Goal: Find specific page/section: Find specific page/section

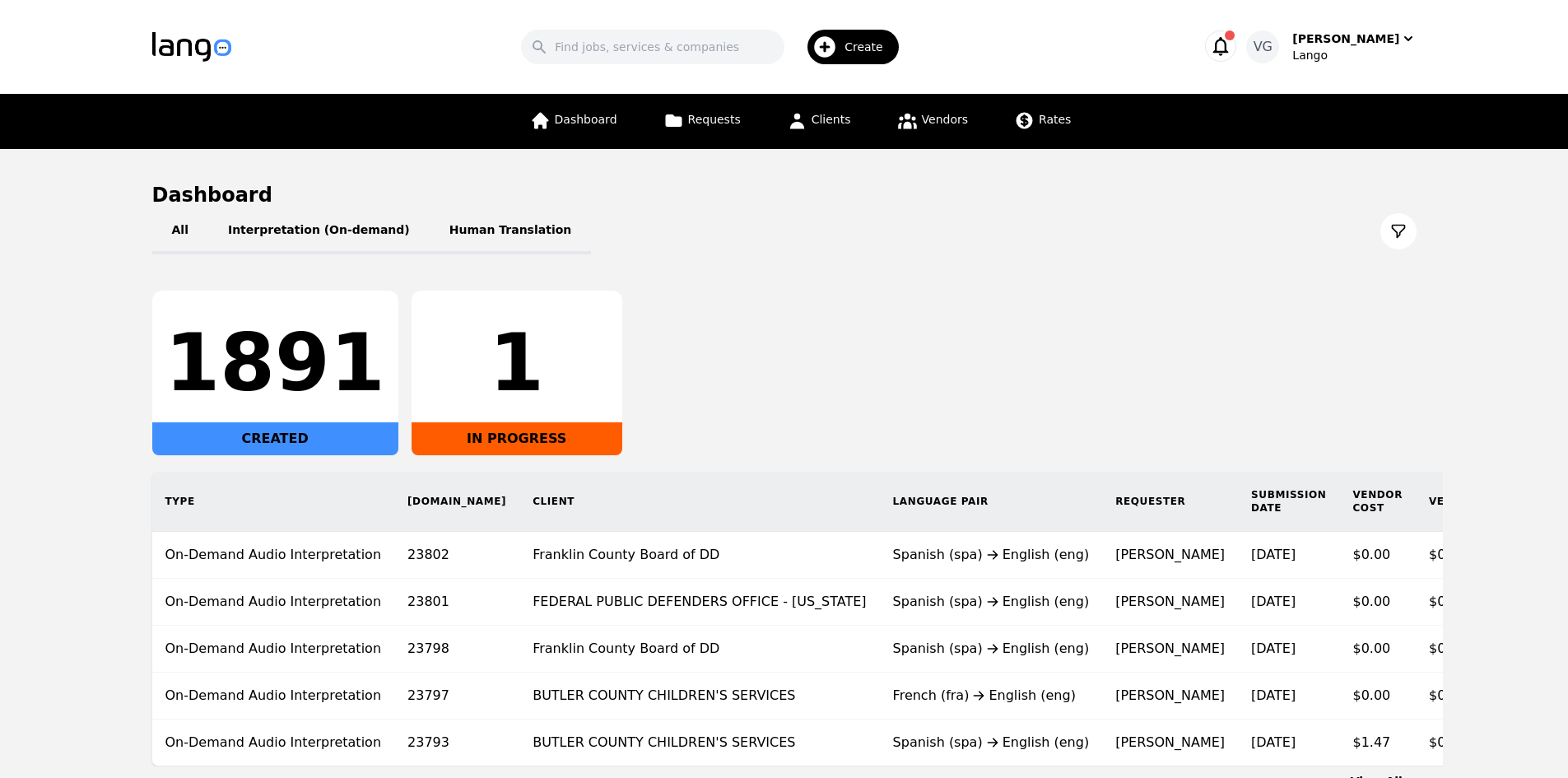
click at [76, 386] on main "Dashboard All Interpretation (On-demand) Human Translation 1891 CREATED 1 IN PR…" at bounding box center [784, 486] width 1568 height 673
click at [1042, 126] on span "Rates" at bounding box center [1054, 119] width 32 height 13
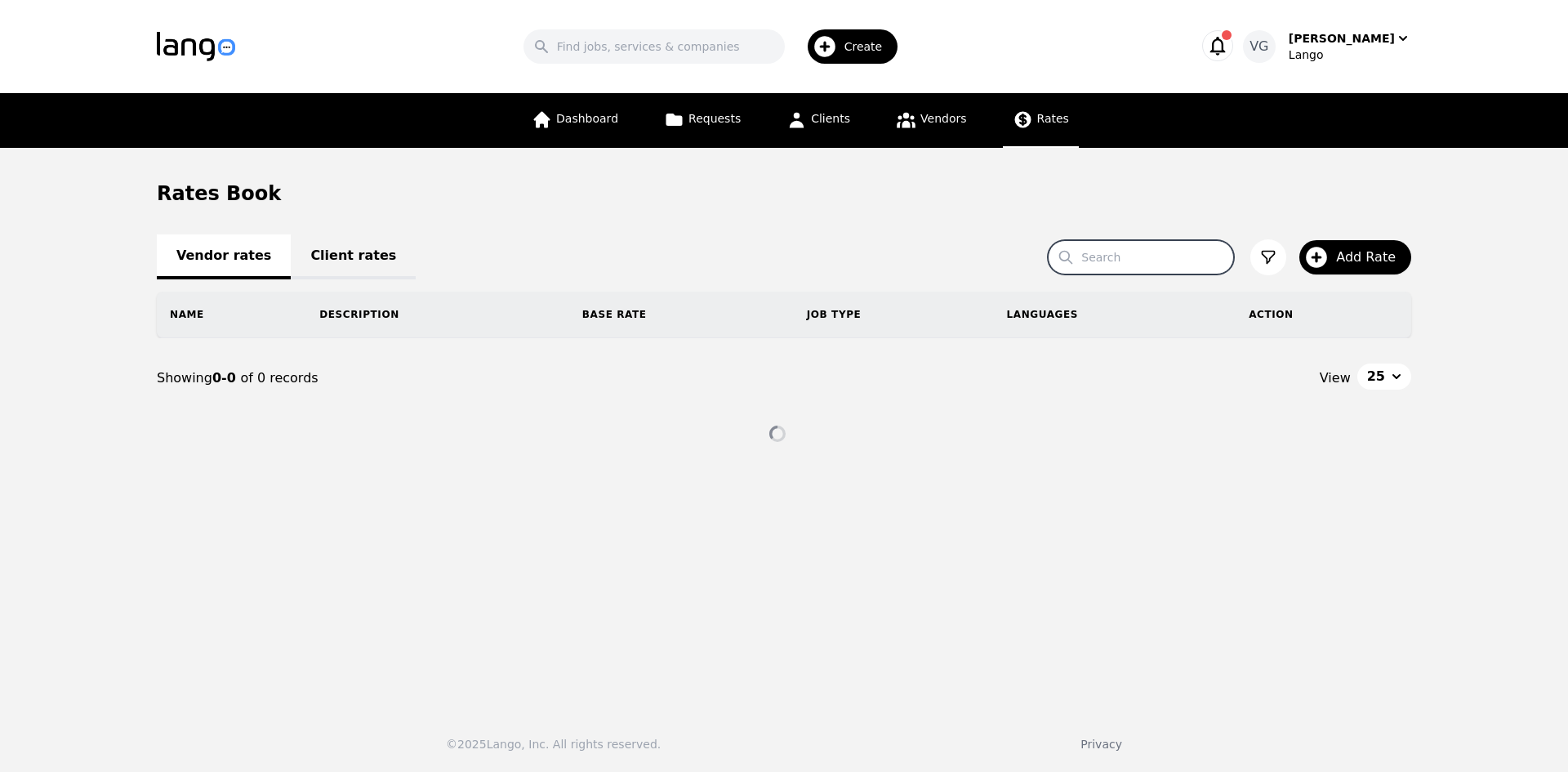
click at [1145, 245] on input "Search" at bounding box center [1141, 258] width 186 height 34
paste input "CVP Physicians"
type input "CVP Physicians"
click at [718, 57] on input "Search" at bounding box center [654, 47] width 262 height 34
paste input "CVP Physicians"
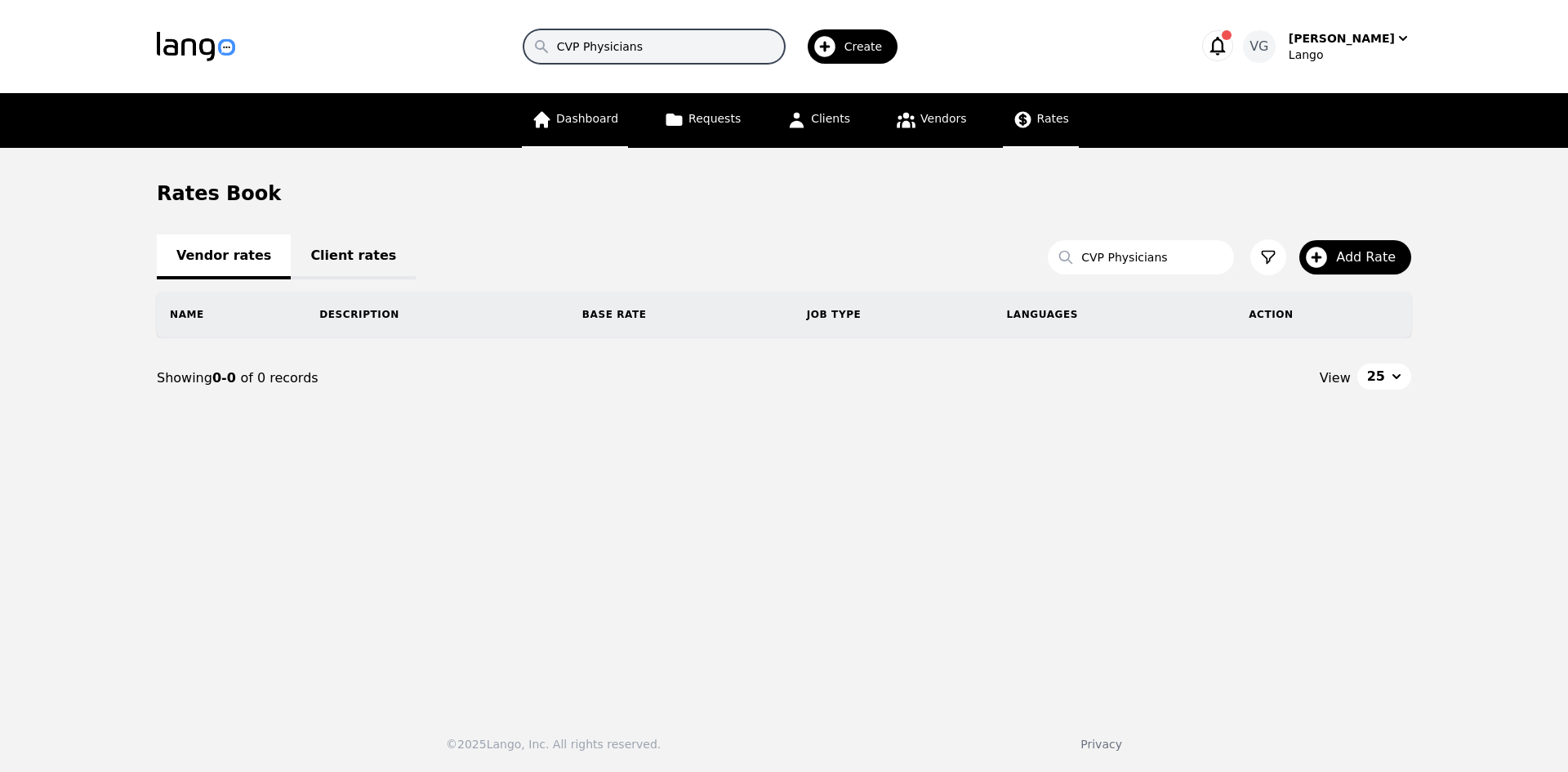
type input "CVP Physicians"
click at [589, 127] on link "Dashboard" at bounding box center [575, 121] width 106 height 54
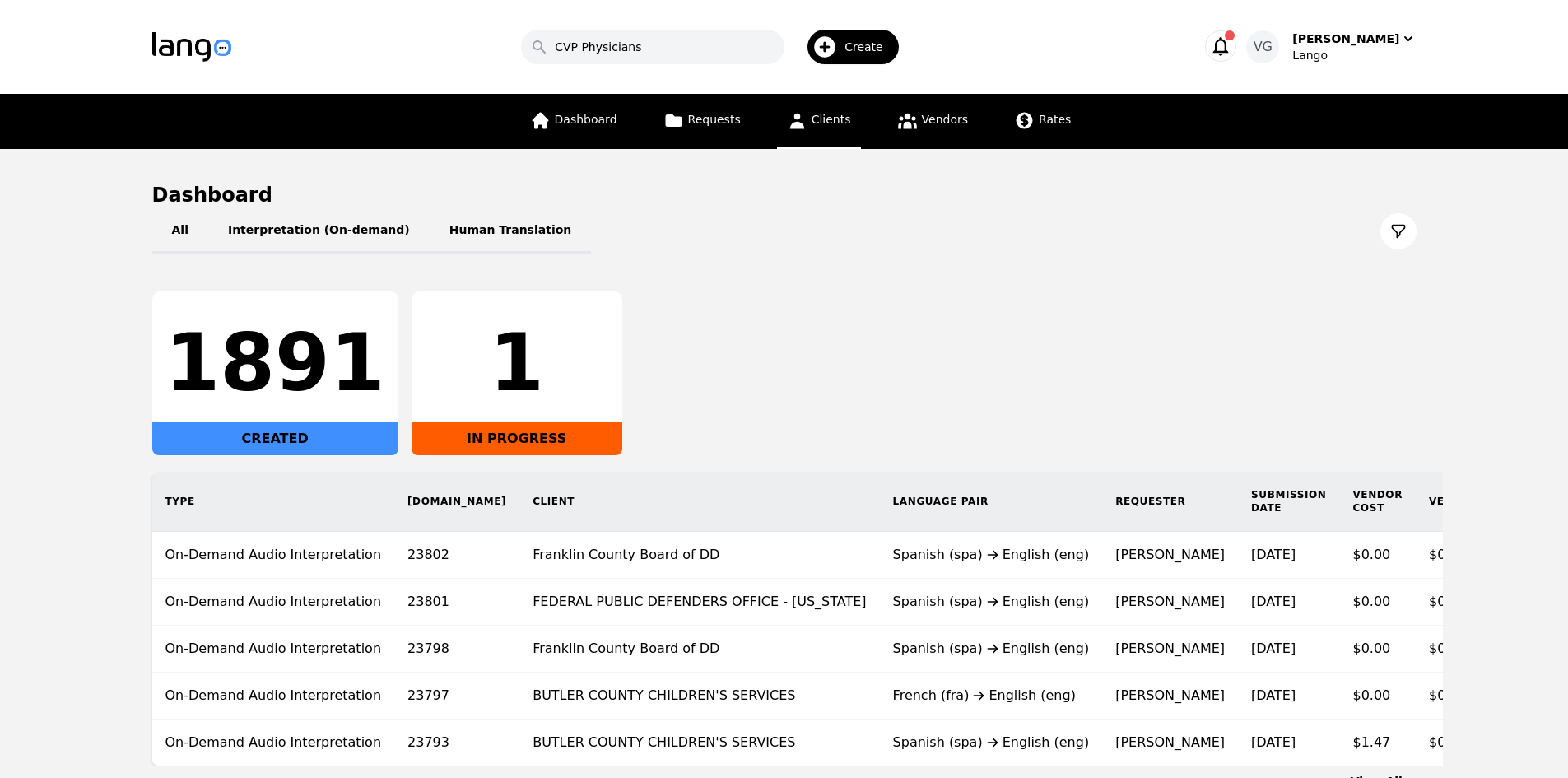
click at [829, 124] on span "Clients" at bounding box center [832, 119] width 39 height 13
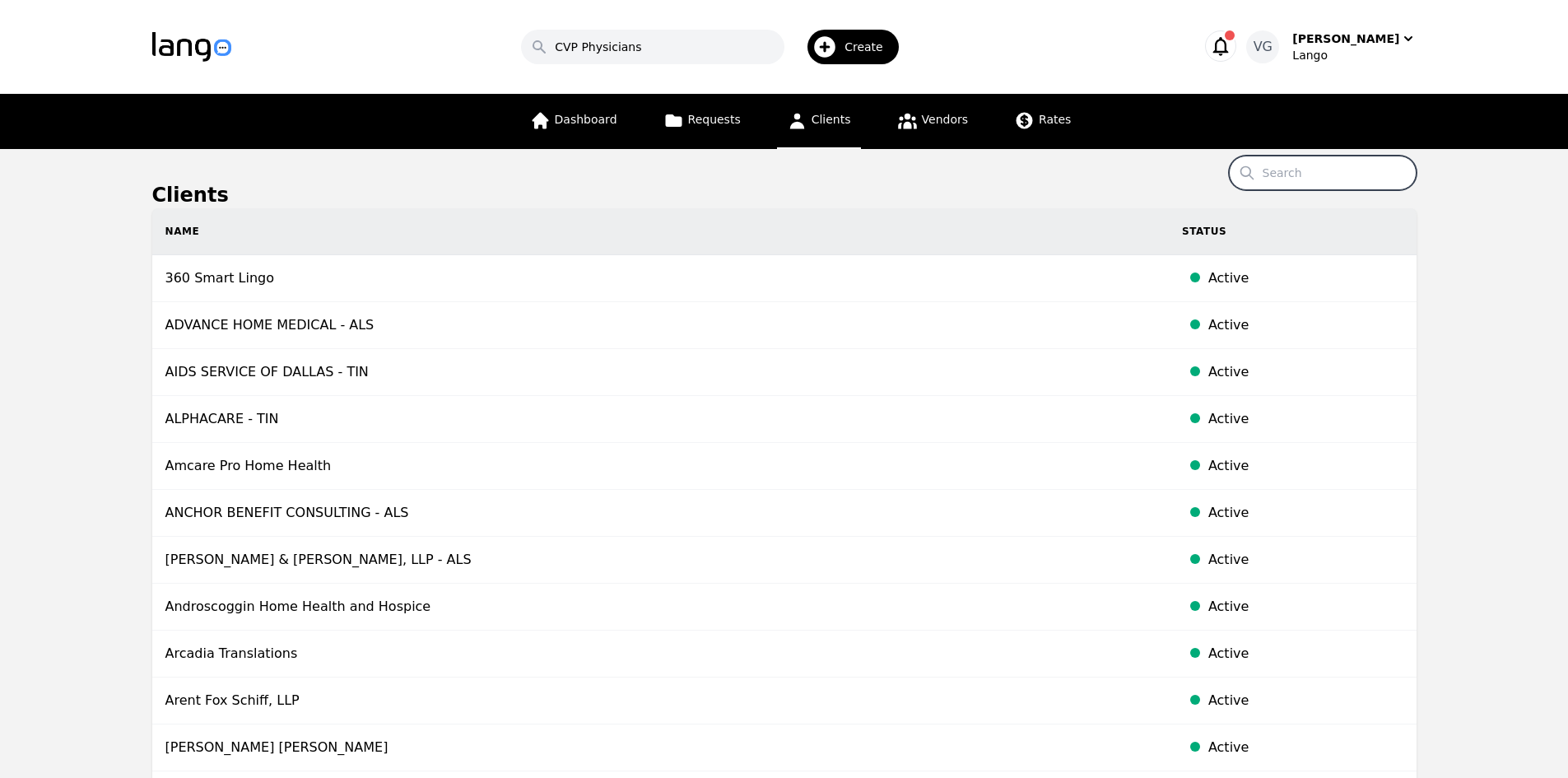
click at [1290, 171] on input "Search" at bounding box center [1322, 173] width 188 height 34
paste input "CVP Physicians"
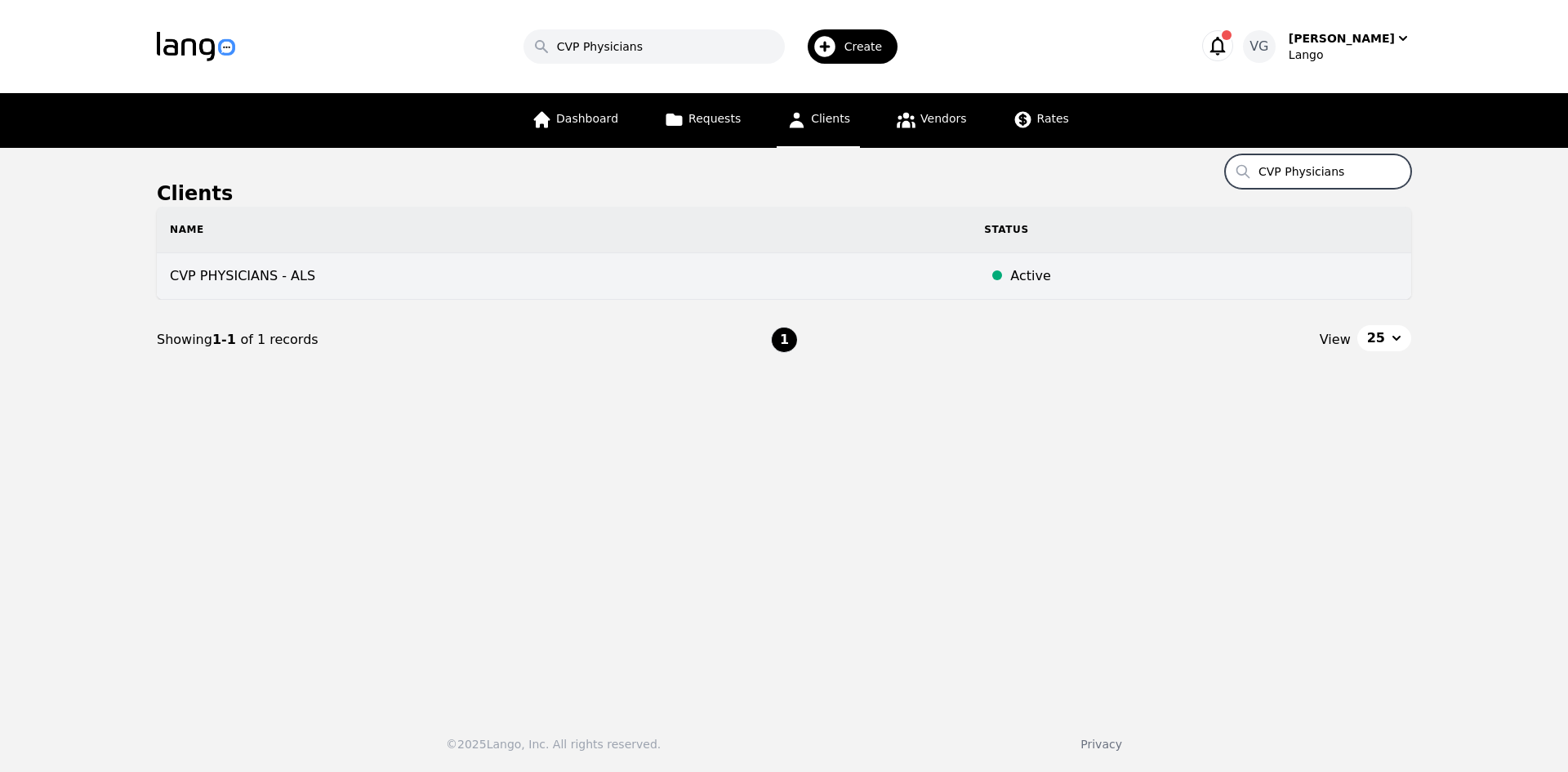
type input "CVP Physicians"
click at [695, 284] on td "CVP PHYSICIANS - ALS" at bounding box center [564, 276] width 814 height 47
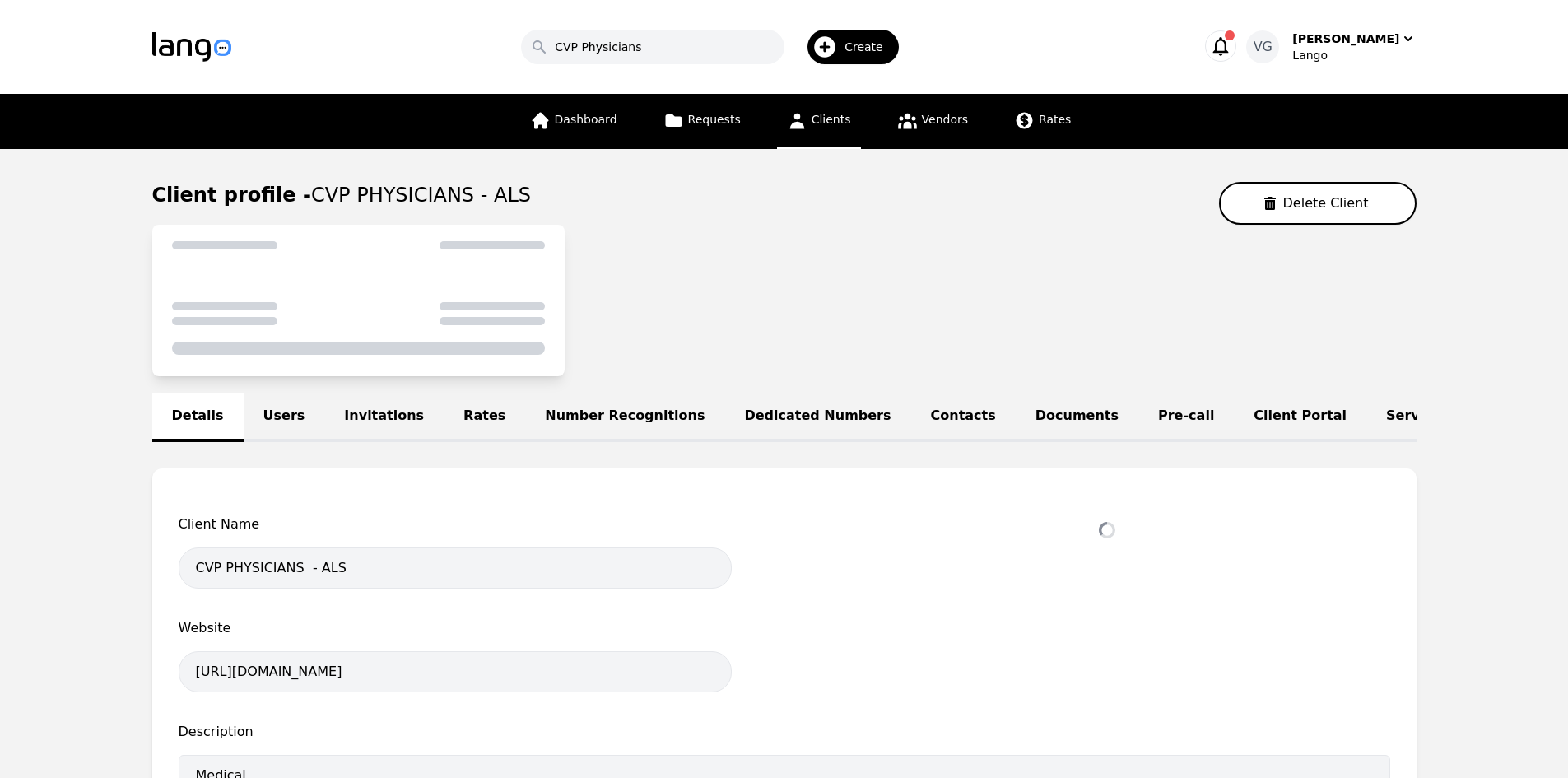
select select "active"
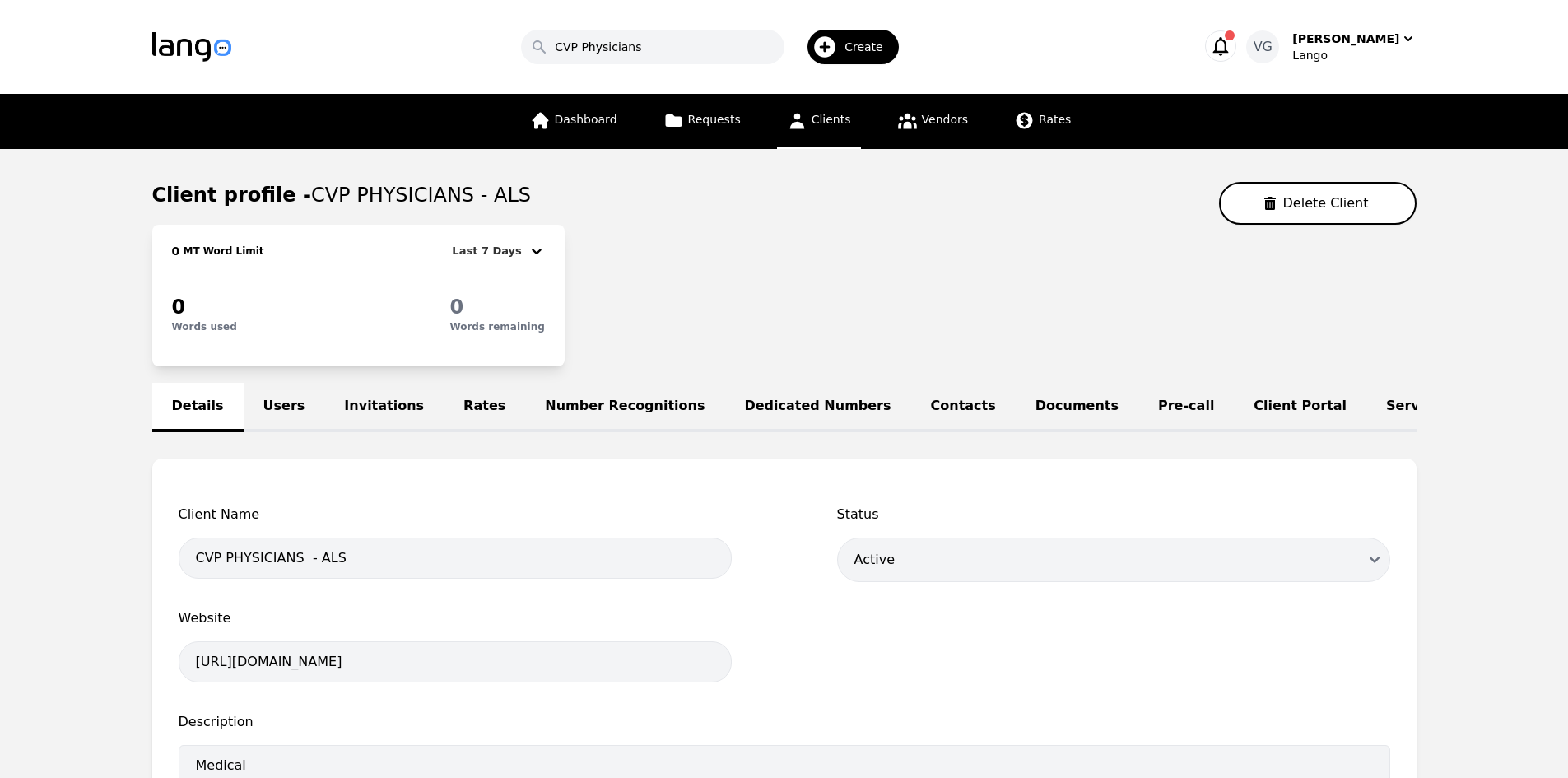
click at [265, 406] on link "Users" at bounding box center [283, 408] width 81 height 50
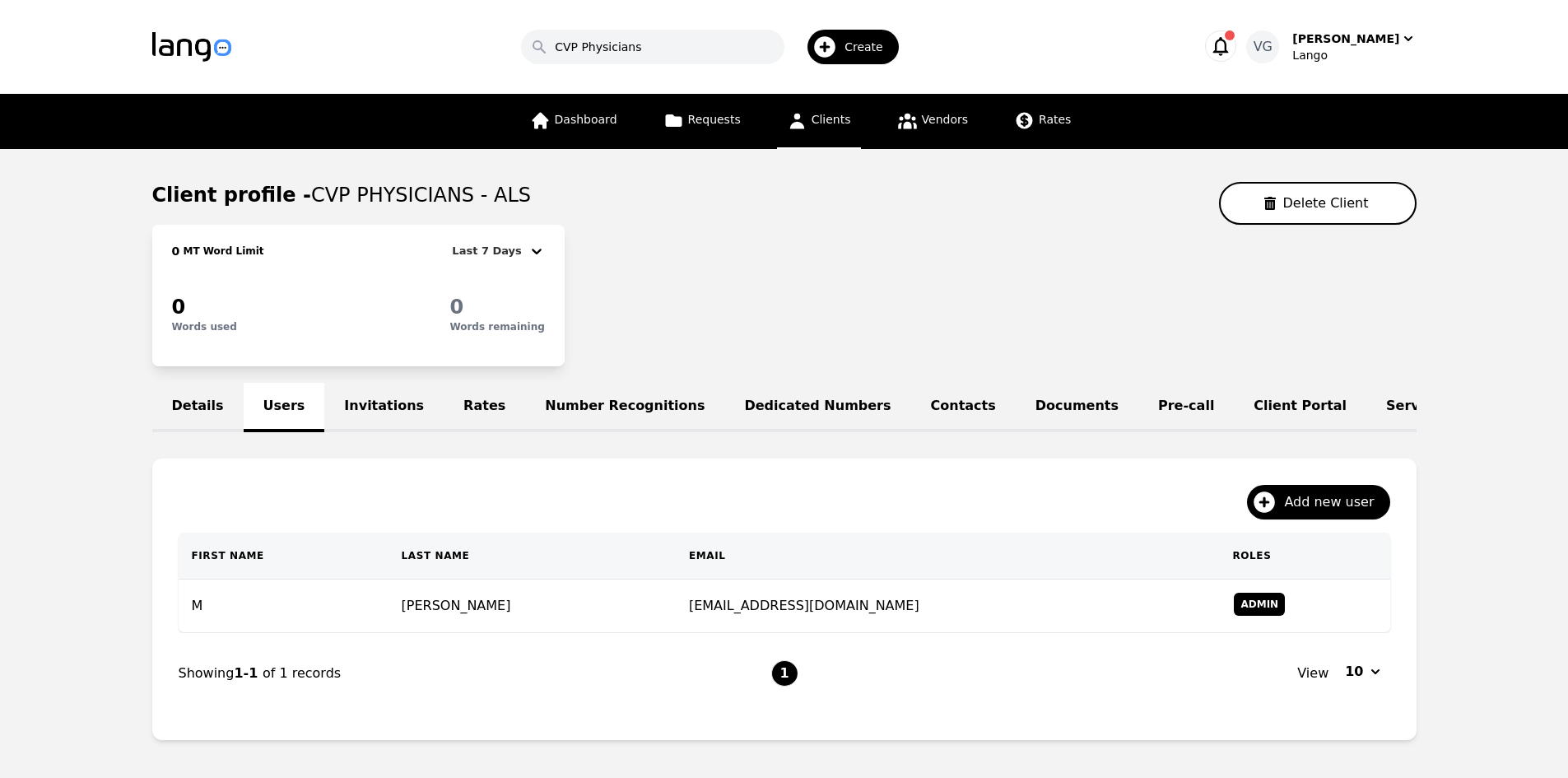
click at [444, 401] on link "Rates" at bounding box center [484, 408] width 81 height 50
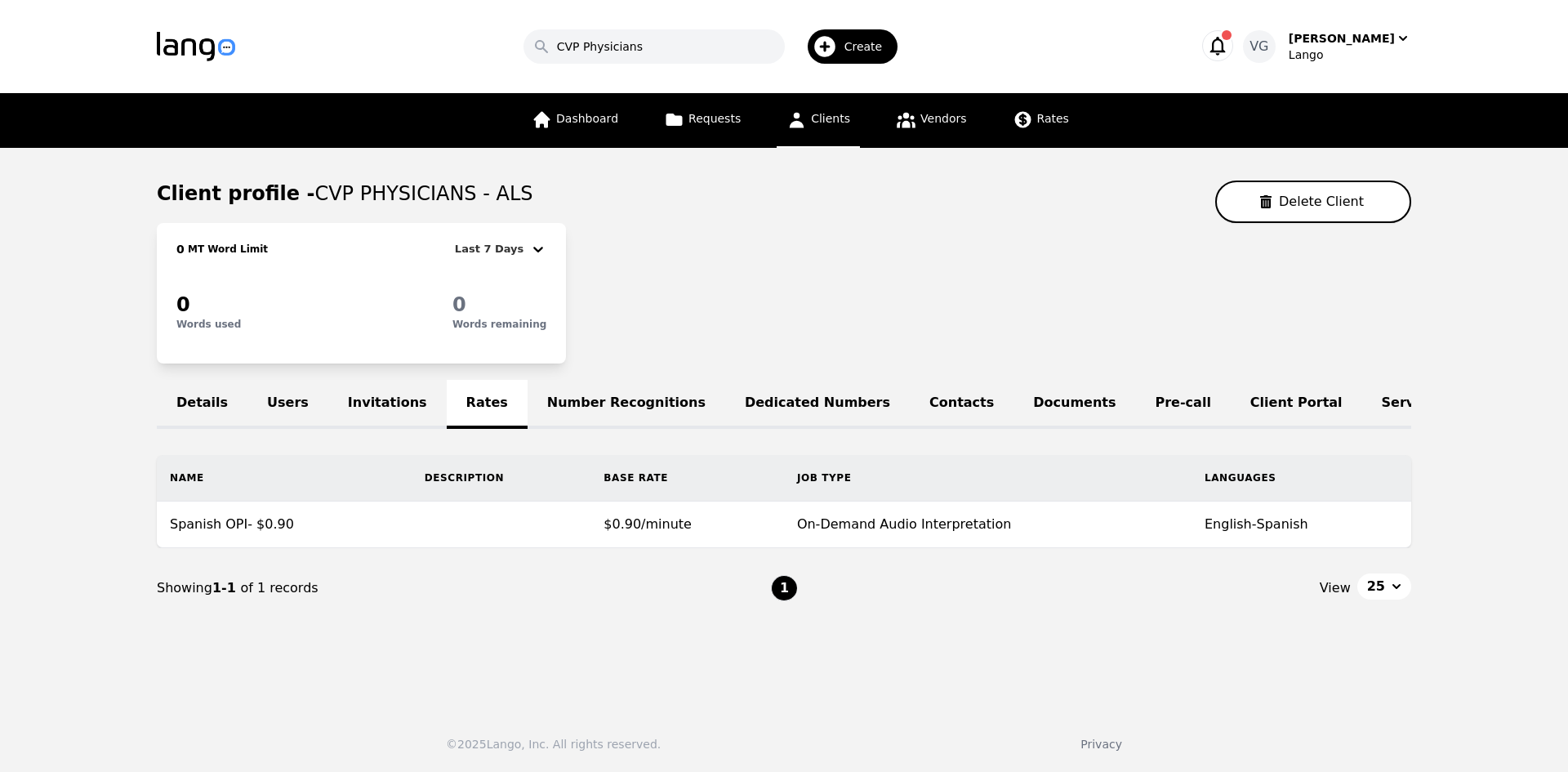
click at [1014, 407] on link "Documents" at bounding box center [1074, 405] width 122 height 49
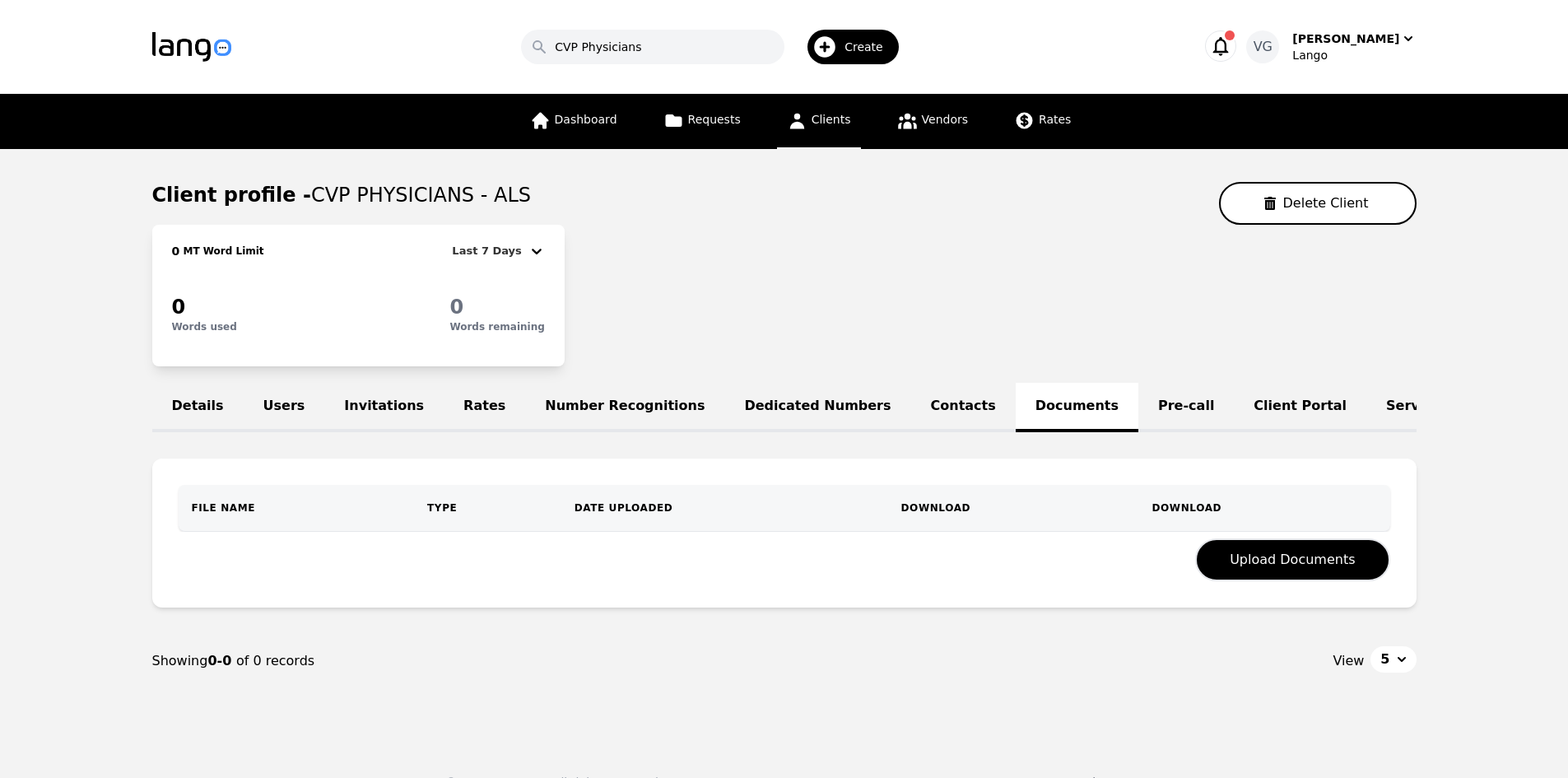
click at [577, 413] on link "Number Recognitions" at bounding box center [624, 408] width 200 height 50
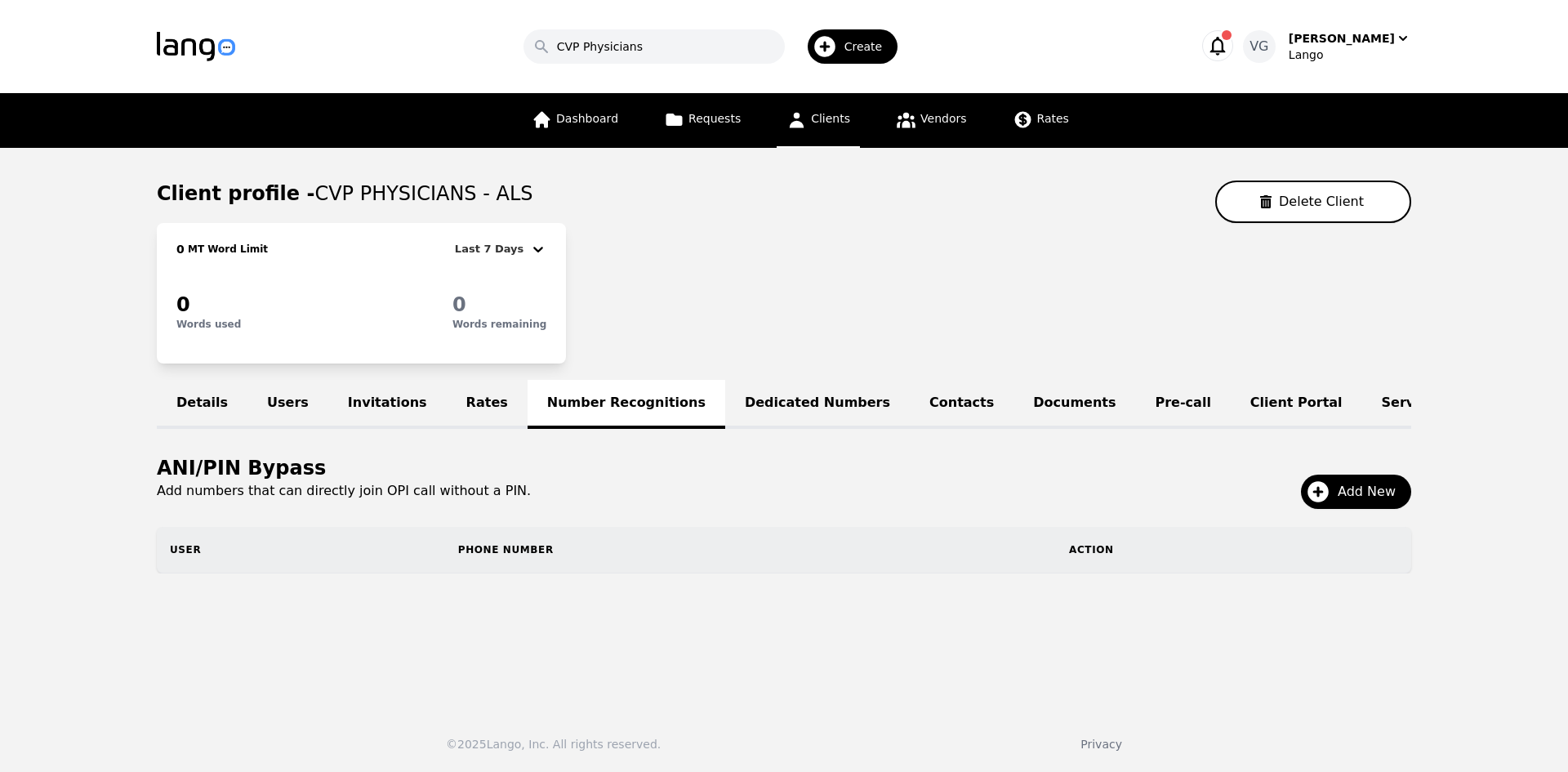
click at [292, 395] on link "Users" at bounding box center [287, 405] width 81 height 49
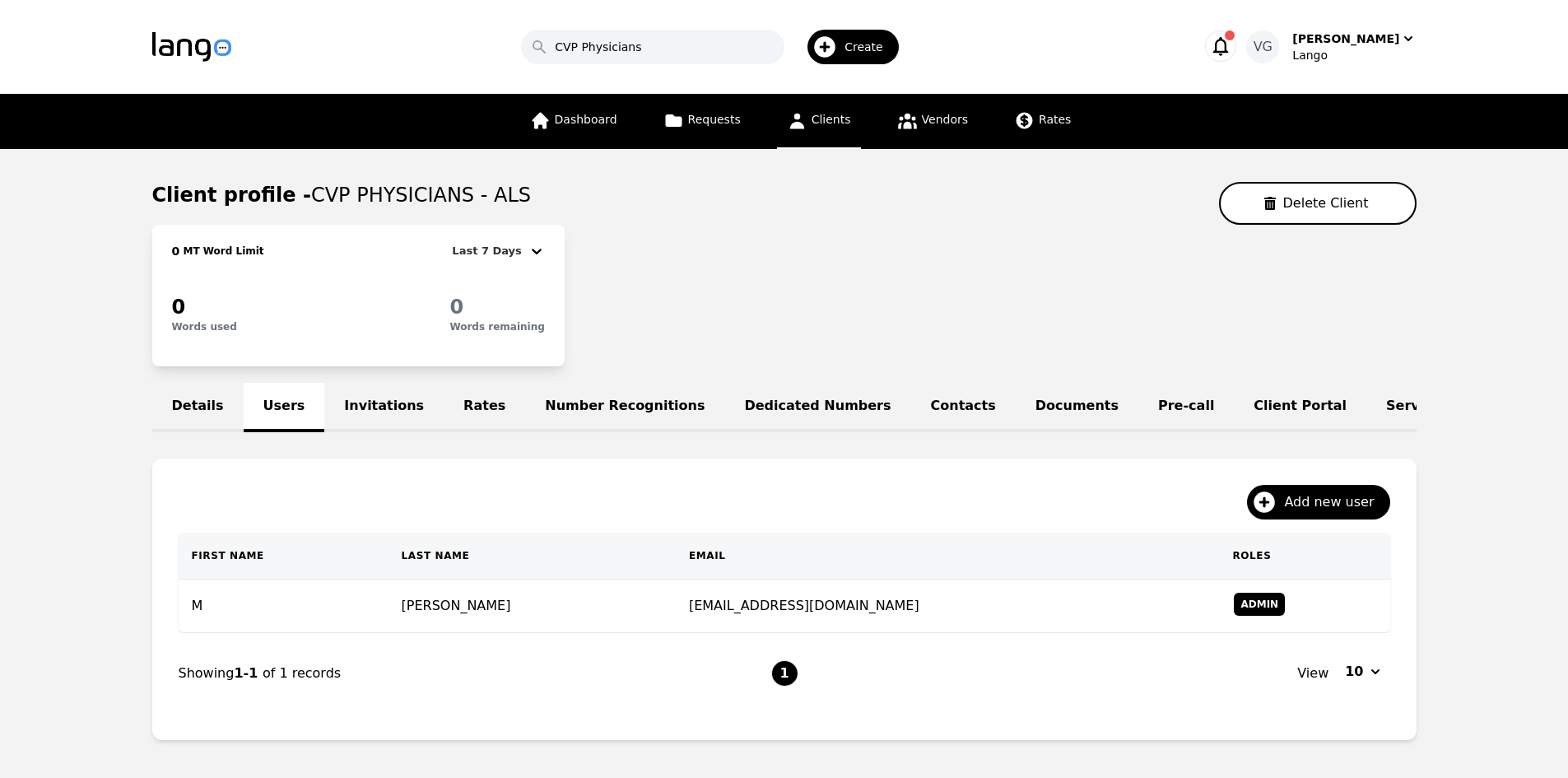
drag, startPoint x: 307, startPoint y: 625, endPoint x: 300, endPoint y: 630, distance: 8.6
click at [300, 630] on td "M" at bounding box center [283, 607] width 210 height 53
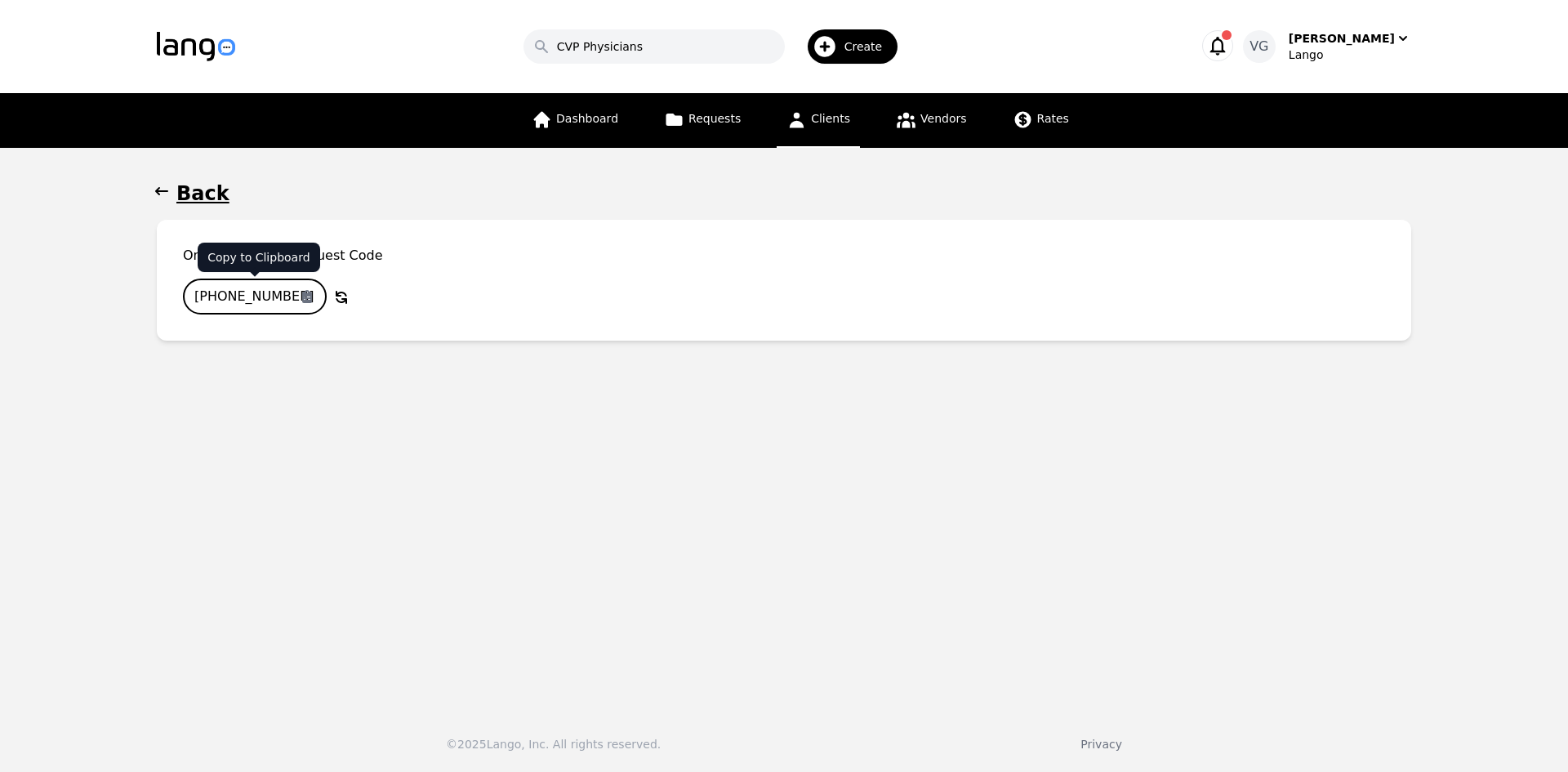
click at [280, 292] on input "[PHONE_NUMBER]" at bounding box center [254, 297] width 144 height 36
